Goal: Find specific fact: Find specific fact

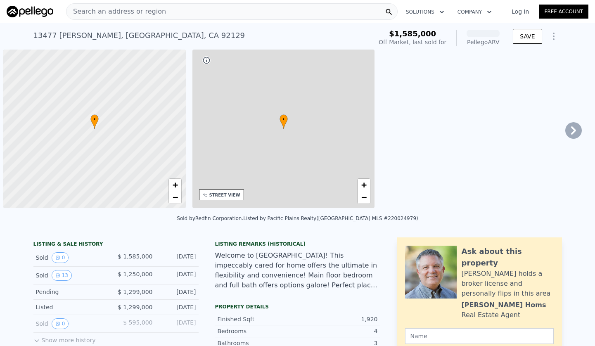
scroll to position [0, 3]
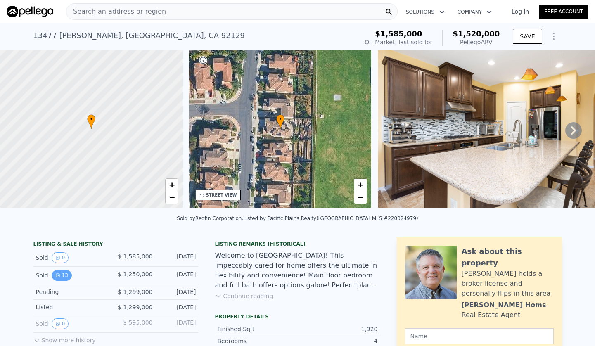
click at [61, 277] on button "13" at bounding box center [62, 275] width 20 height 11
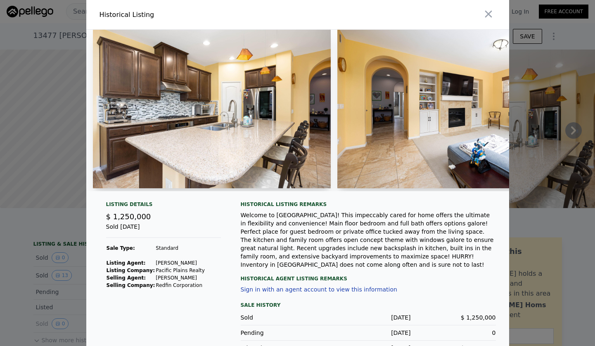
click at [51, 296] on div at bounding box center [297, 173] width 595 height 346
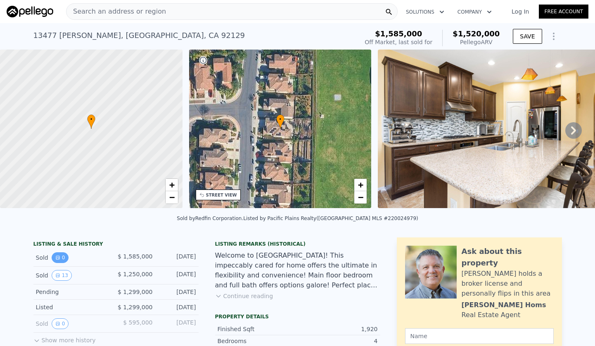
click at [63, 259] on button "0" at bounding box center [60, 257] width 17 height 11
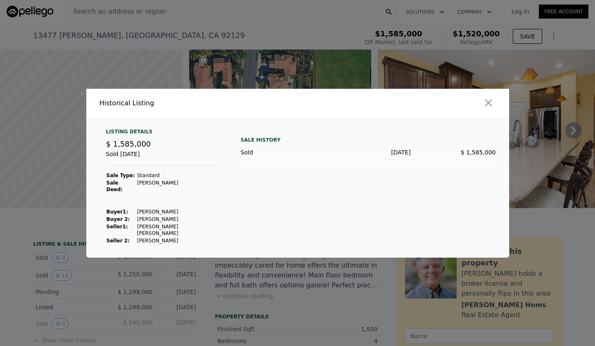
click at [215, 279] on div at bounding box center [297, 173] width 595 height 346
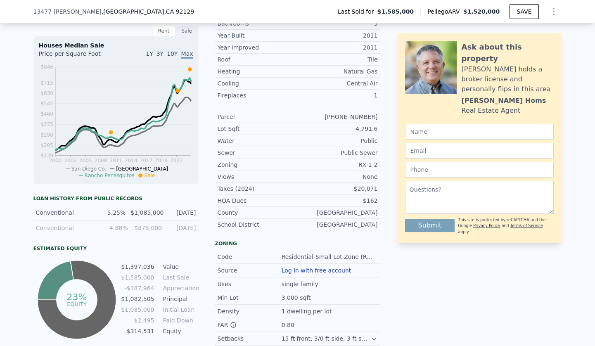
scroll to position [326, 0]
click at [85, 11] on span "13477 [PERSON_NAME]" at bounding box center [67, 11] width 68 height 8
click at [59, 12] on span "13477 [PERSON_NAME]" at bounding box center [67, 11] width 68 height 8
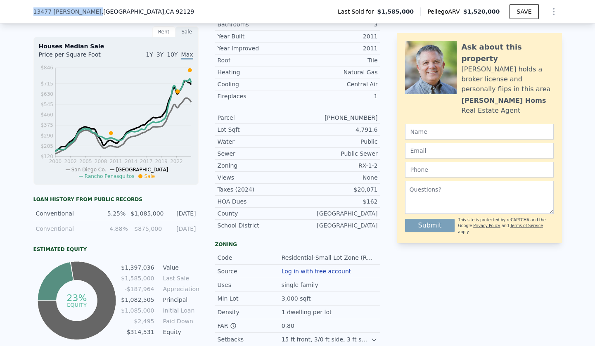
click at [32, 10] on div "[STREET_ADDRESS][PERSON_NAME] Last Sold for $1,585,000 Pellego ARV $1,520,000 S…" at bounding box center [297, 12] width 595 height 24
click at [33, 10] on span "13477 [PERSON_NAME]" at bounding box center [67, 11] width 68 height 8
click at [164, 12] on span ", CA 92129" at bounding box center [179, 11] width 30 height 7
copy div "[STREET_ADDRESS][PERSON_NAME]"
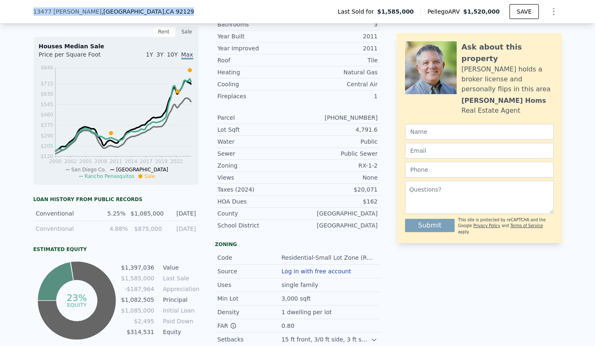
click at [300, 210] on div "[GEOGRAPHIC_DATA]" at bounding box center [338, 214] width 80 height 8
